Goal: Find specific page/section: Find specific page/section

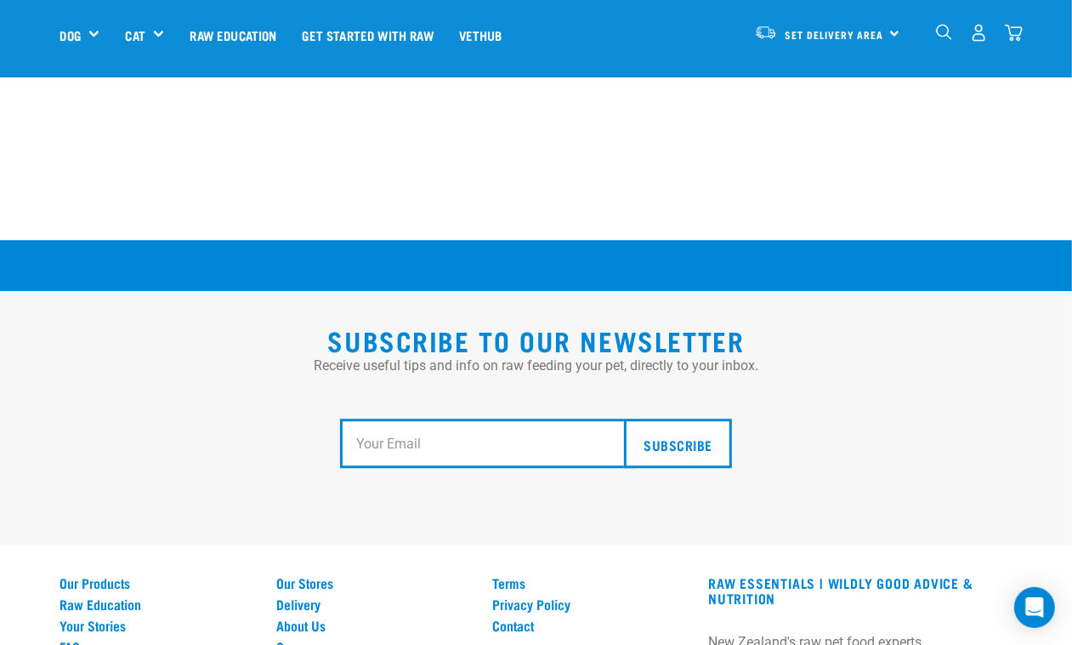
scroll to position [3067, 0]
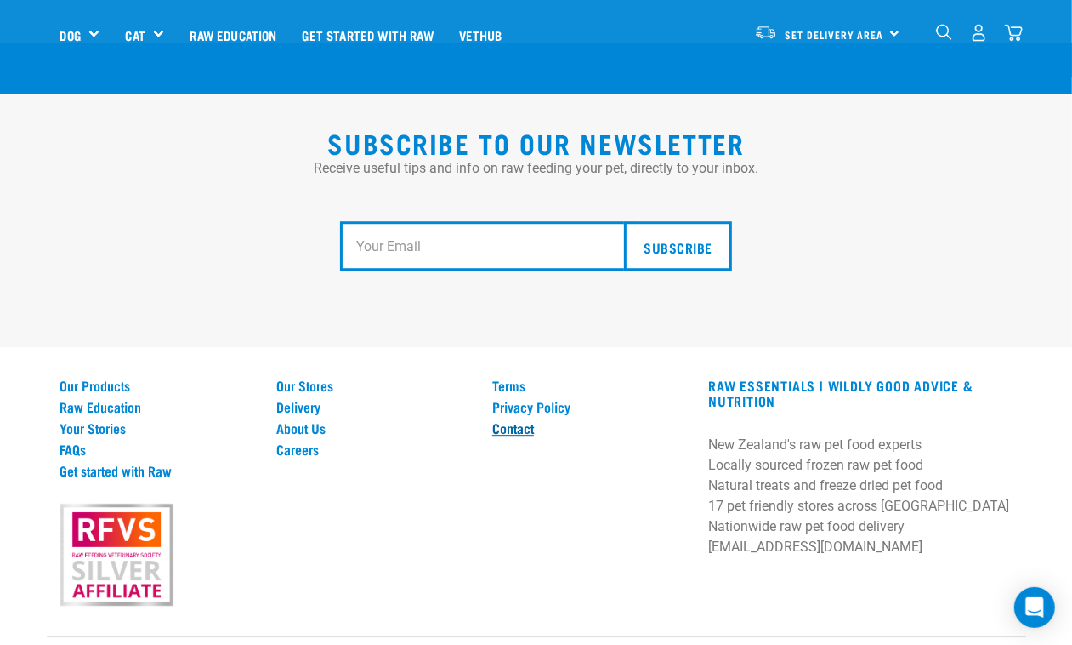
click at [534, 420] on link "Contact" at bounding box center [590, 427] width 196 height 15
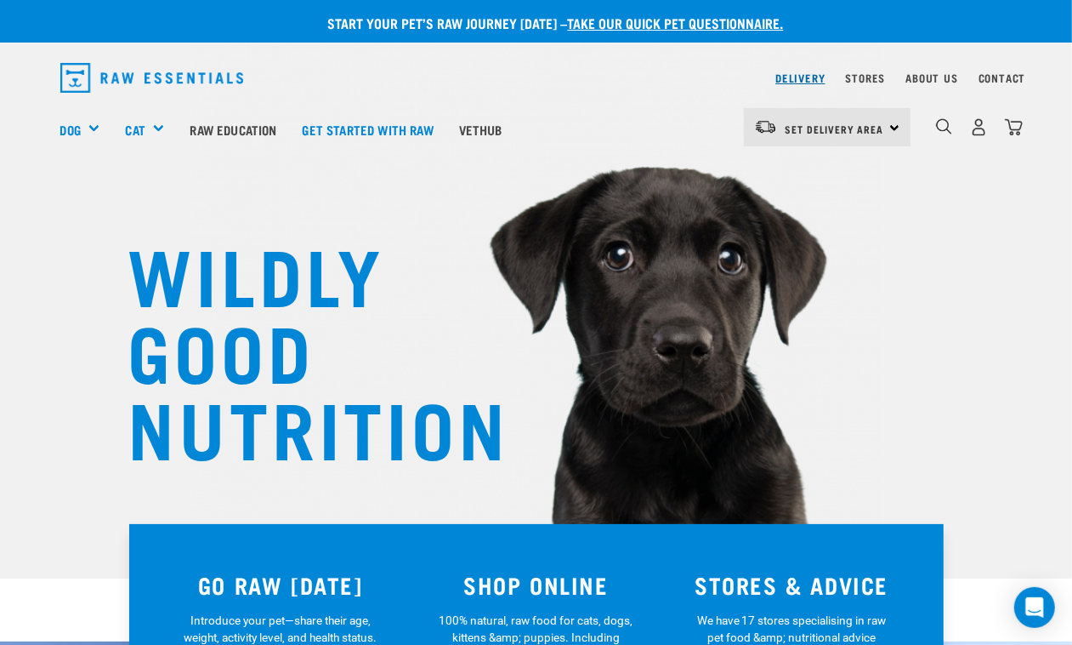
click at [810, 78] on link "Delivery" at bounding box center [800, 78] width 49 height 6
